Goal: Task Accomplishment & Management: Use online tool/utility

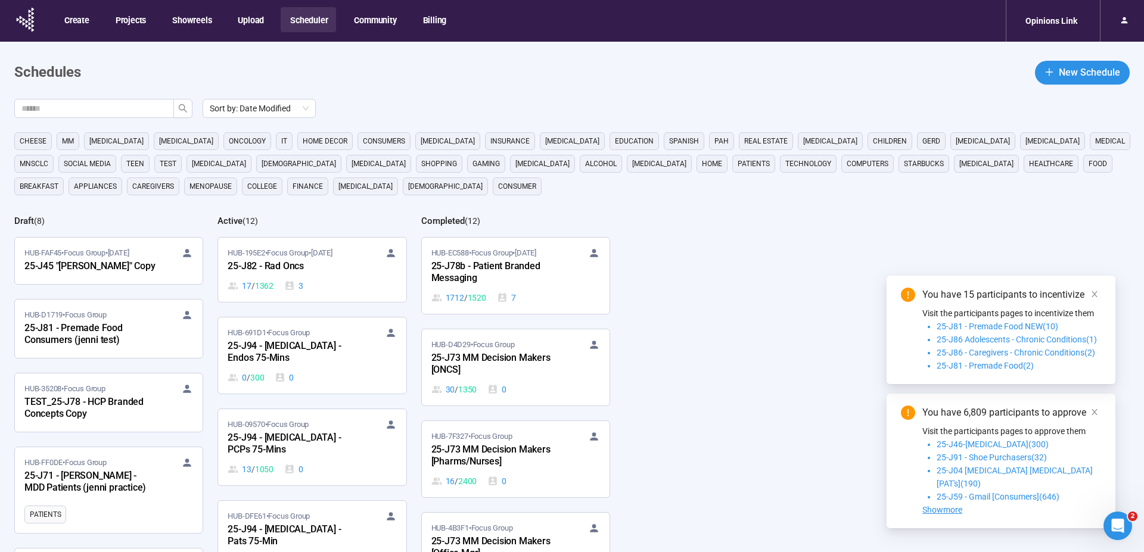
click at [113, 123] on div "Sort by: Date Modified cheese MM [MEDICAL_DATA] [MEDICAL_DATA] oncology it home…" at bounding box center [579, 375] width 1130 height 552
click at [117, 110] on input "text" at bounding box center [89, 108] width 136 height 13
type input "***"
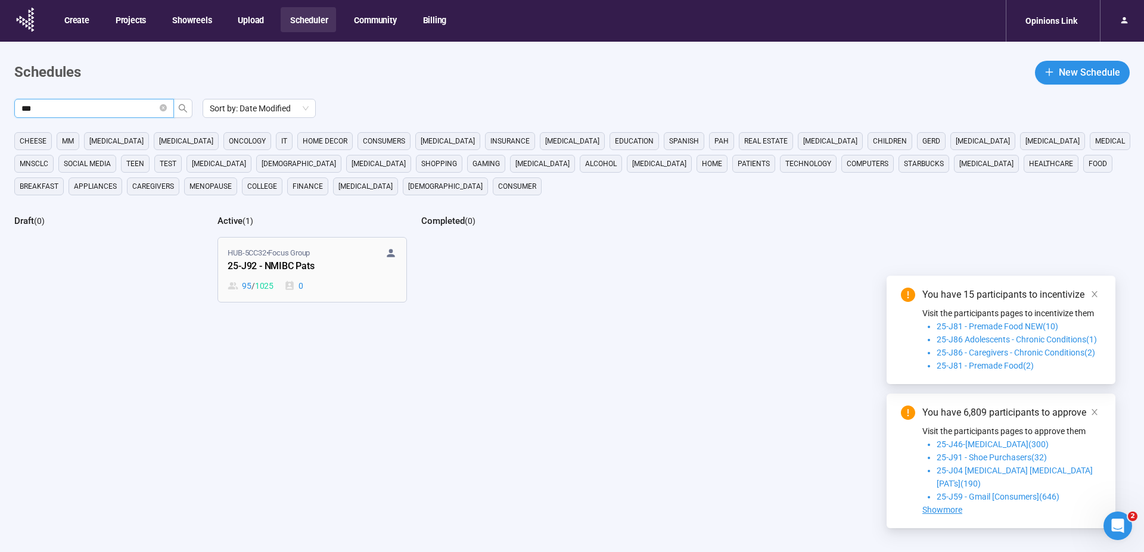
click at [295, 266] on div "25-J92 - NMIBC Pats" at bounding box center [293, 266] width 131 height 15
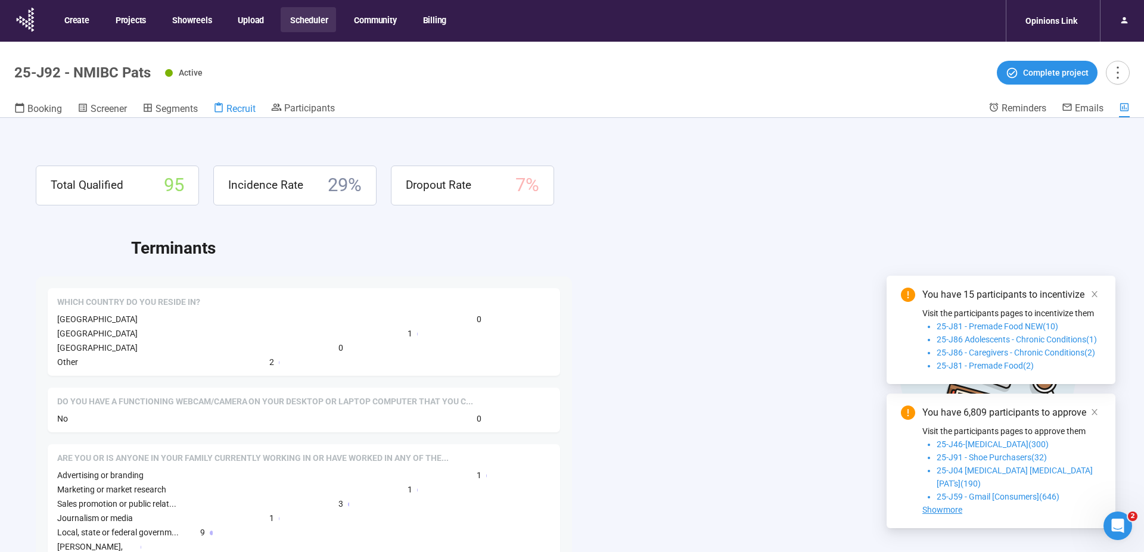
click at [232, 102] on link "Recruit" at bounding box center [234, 109] width 42 height 15
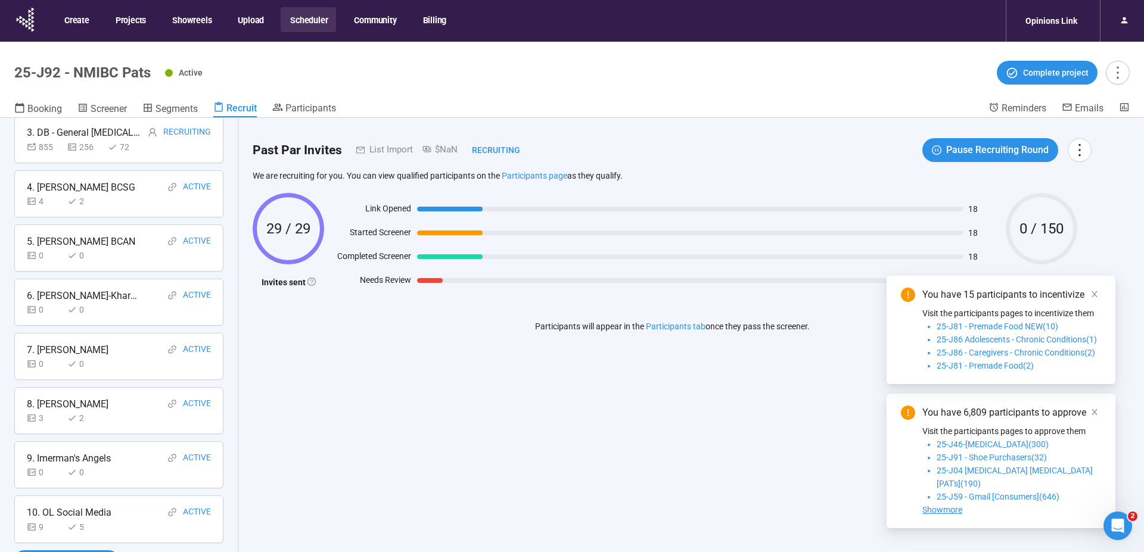
scroll to position [1, 0]
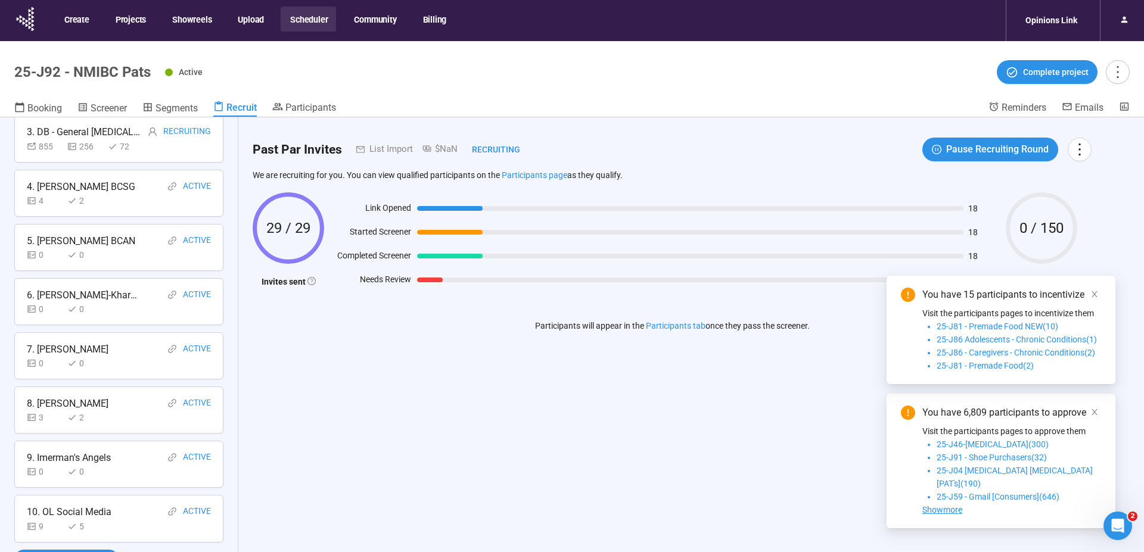
click at [69, 188] on div "4. [PERSON_NAME] BCSG" at bounding box center [81, 186] width 108 height 15
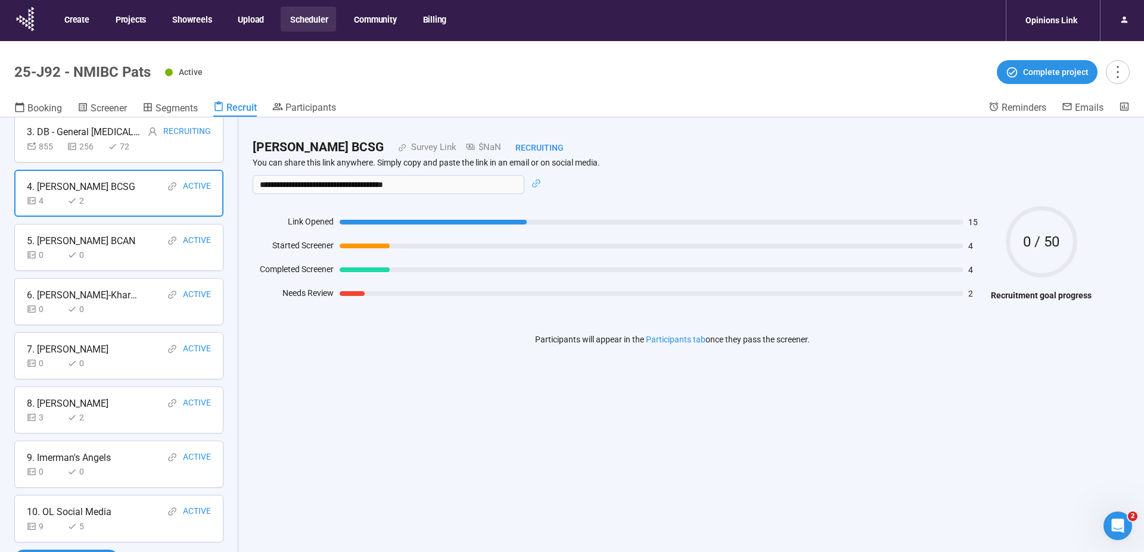
scroll to position [185, 0]
click at [42, 411] on div "3" at bounding box center [45, 417] width 36 height 13
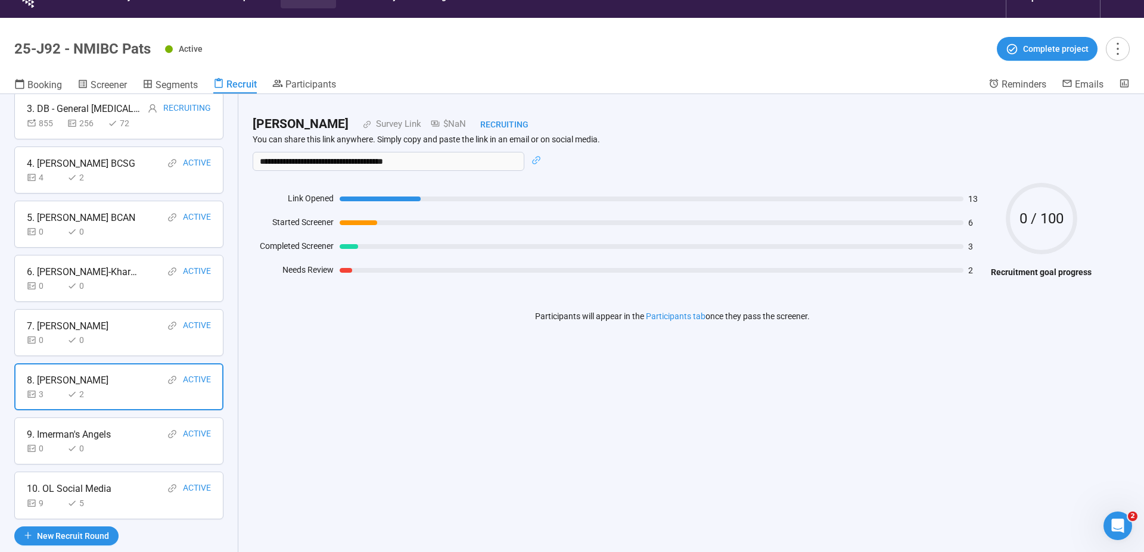
scroll to position [42, 0]
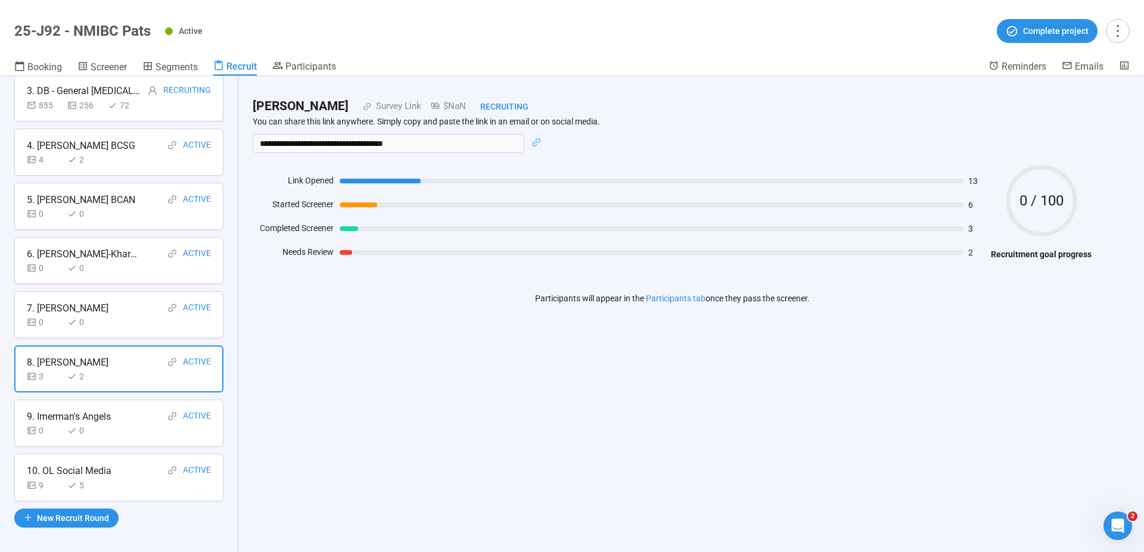
click at [61, 487] on div "9" at bounding box center [45, 485] width 36 height 13
